Goal: Communication & Community: Answer question/provide support

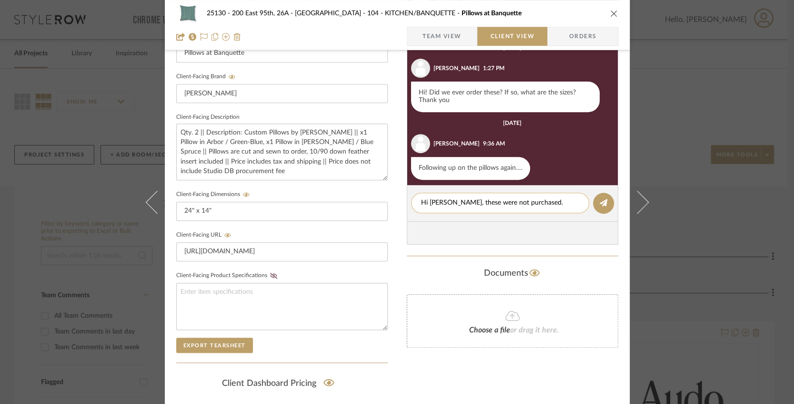
click at [458, 202] on textarea "Hi [PERSON_NAME], these were not purchased." at bounding box center [500, 203] width 158 height 10
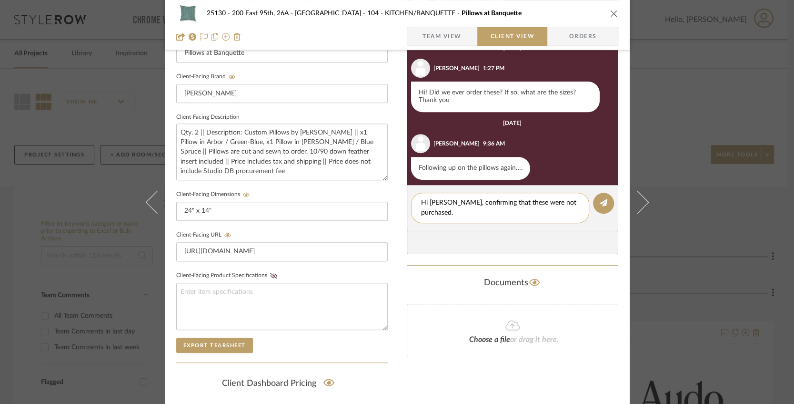
click at [446, 210] on textarea "Hi [PERSON_NAME], confirming that these were not purchased." at bounding box center [500, 208] width 158 height 20
click at [493, 214] on textarea "Hi [PERSON_NAME], confirming that these were not purchased." at bounding box center [500, 208] width 158 height 20
drag, startPoint x: 550, startPoint y: 202, endPoint x: 519, endPoint y: 205, distance: 30.6
click at [519, 205] on textarea "Hi [PERSON_NAME], confirming that these were not purchased." at bounding box center [500, 208] width 158 height 20
click at [496, 214] on textarea "Hi [PERSON_NAME], confirming that these were not purchased." at bounding box center [500, 208] width 158 height 20
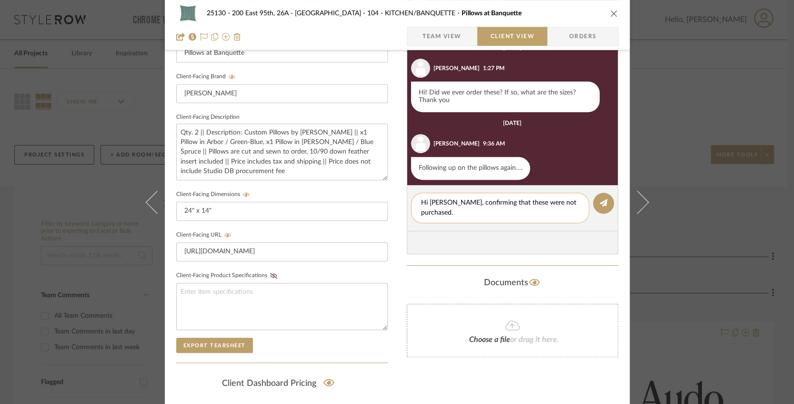
click at [457, 201] on textarea "Hi [PERSON_NAME], confirming that these were not purchased." at bounding box center [500, 208] width 158 height 20
type textarea "Hi [PERSON_NAME], confirming that these were not purchased."
click at [601, 199] on icon at bounding box center [604, 203] width 8 height 8
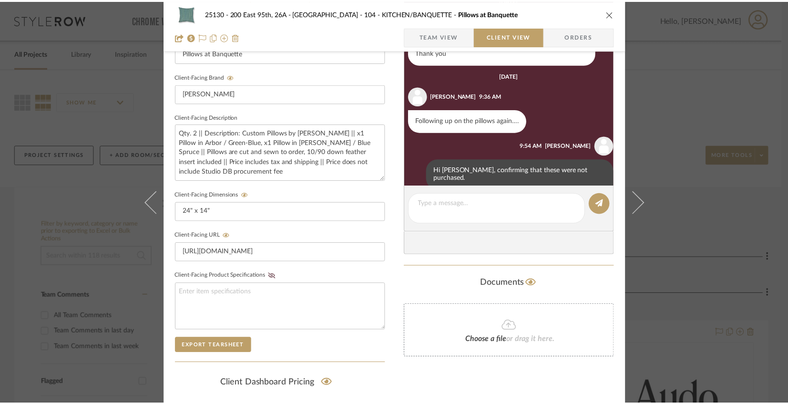
scroll to position [233, 0]
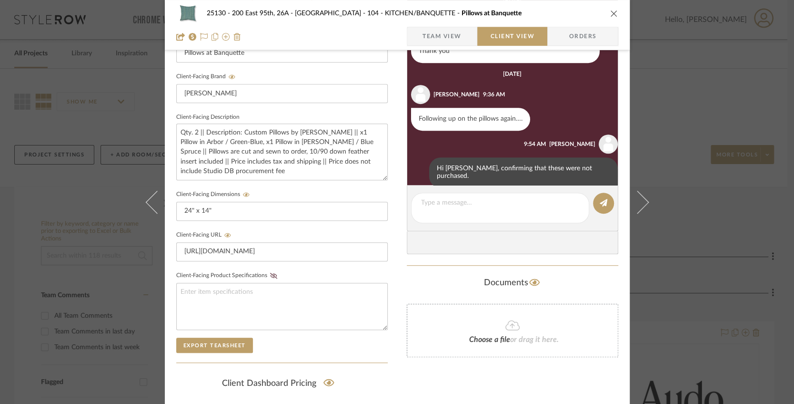
click at [610, 15] on button "close" at bounding box center [614, 13] width 9 height 9
